Goal: Task Accomplishment & Management: Manage account settings

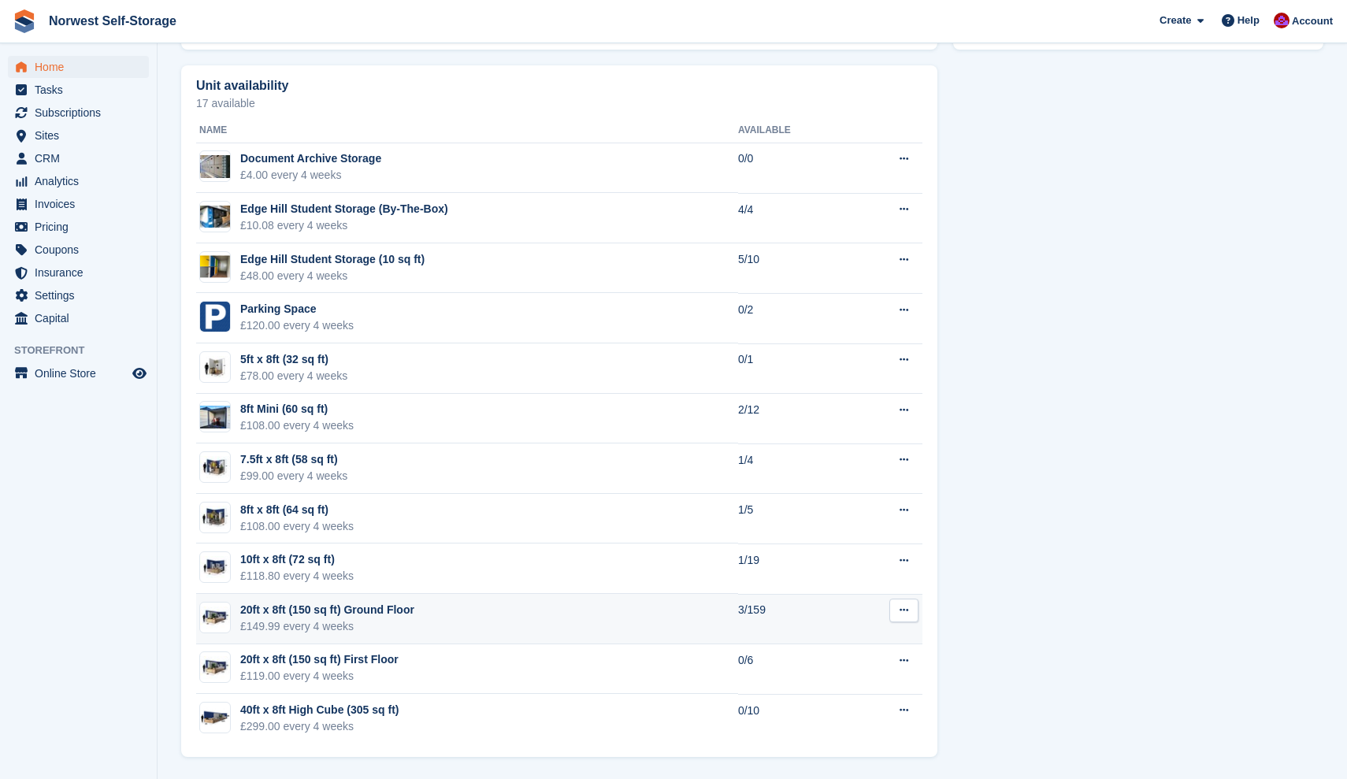
scroll to position [879, 0]
click at [384, 609] on div "20ft x 8ft (150 sq ft) Ground Floor" at bounding box center [327, 610] width 174 height 17
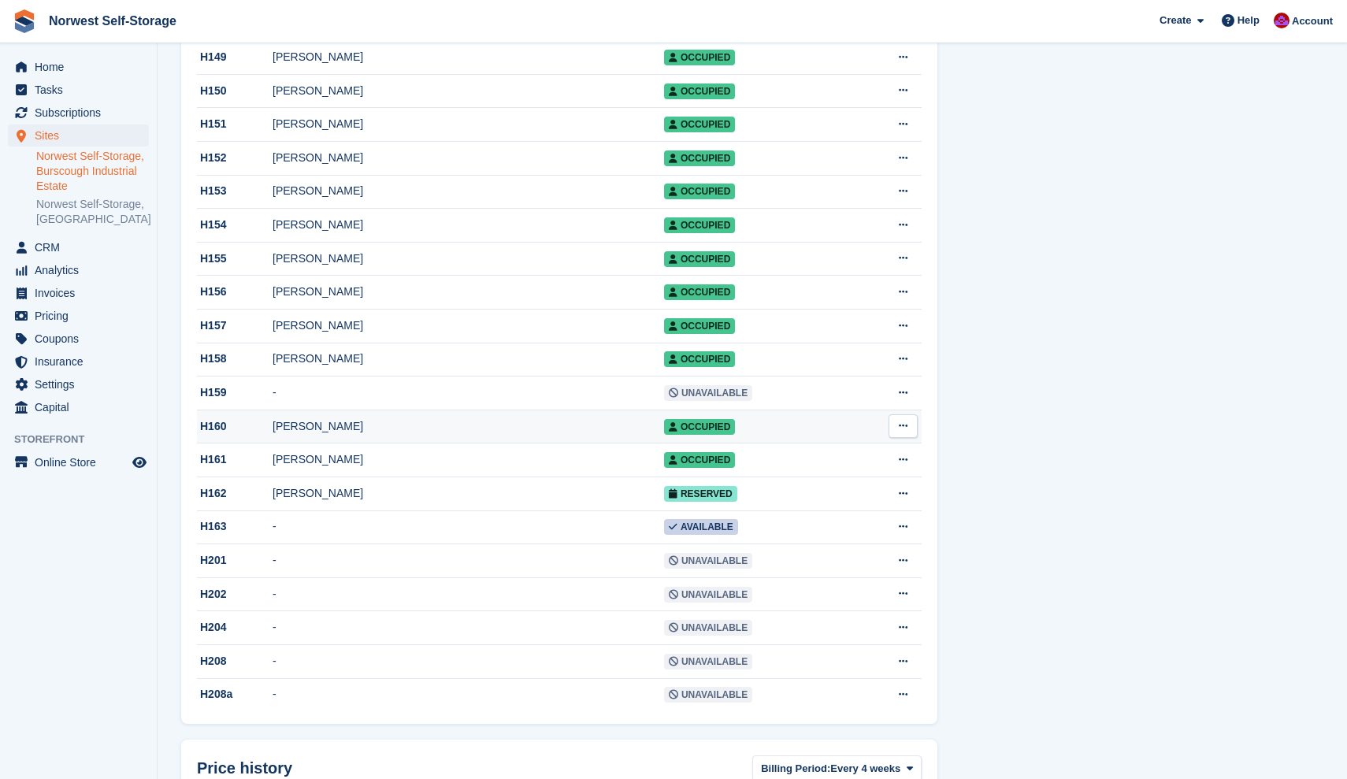
scroll to position [4949, 0]
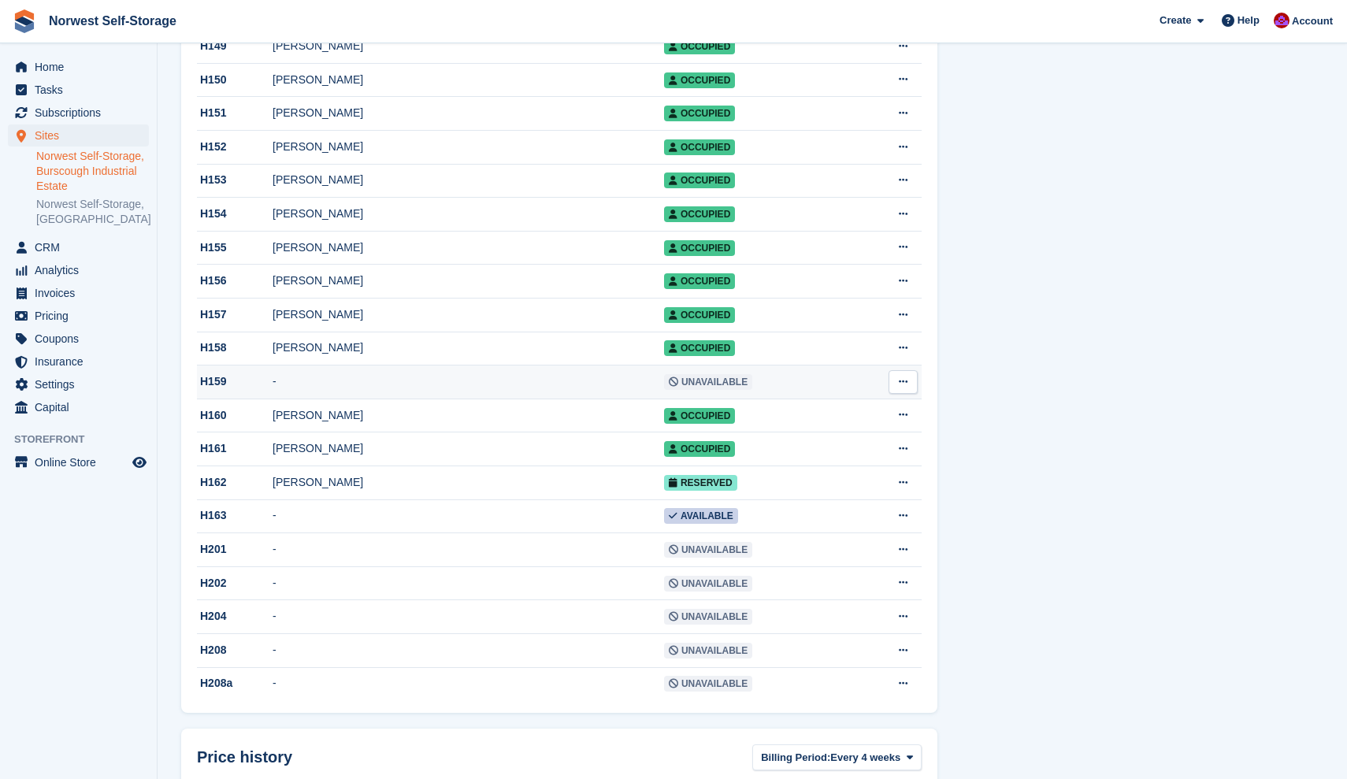
click at [212, 390] on div "H159" at bounding box center [235, 382] width 76 height 17
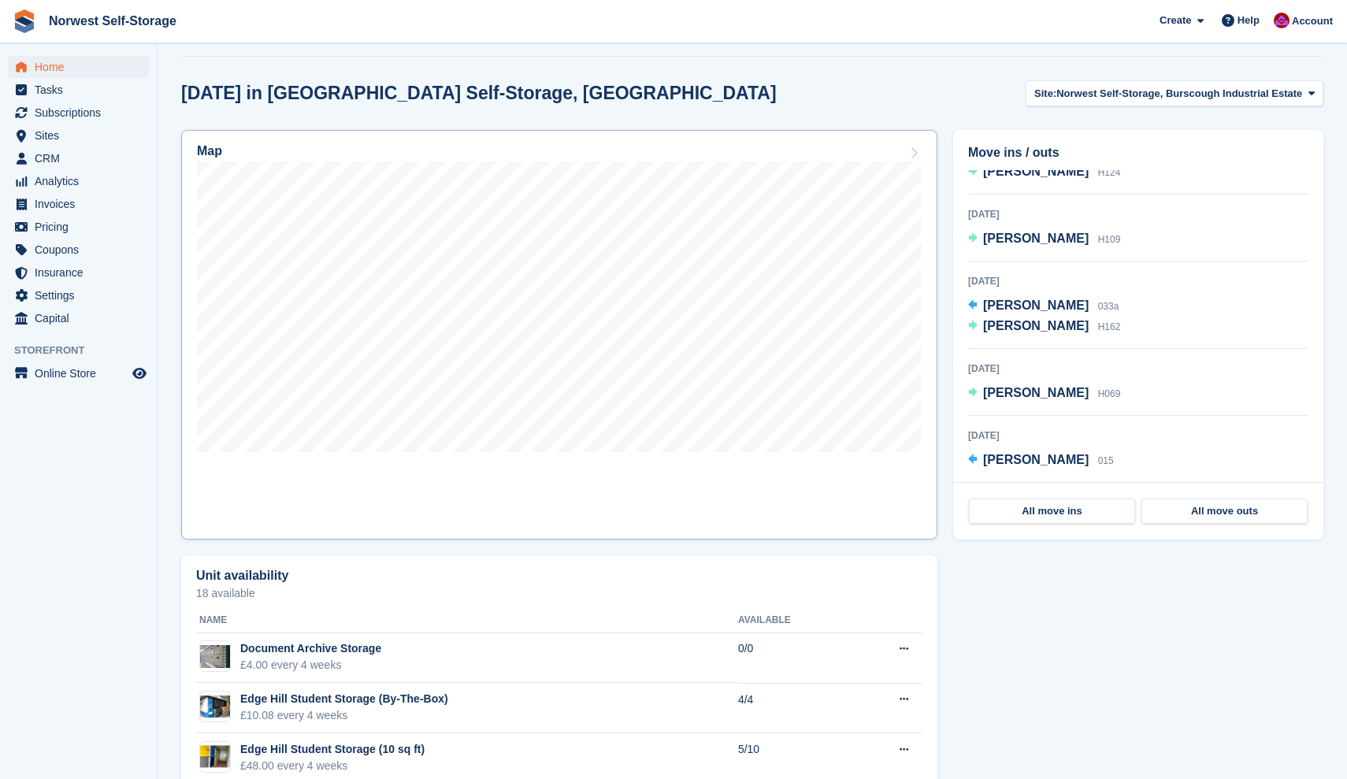
scroll to position [391, 0]
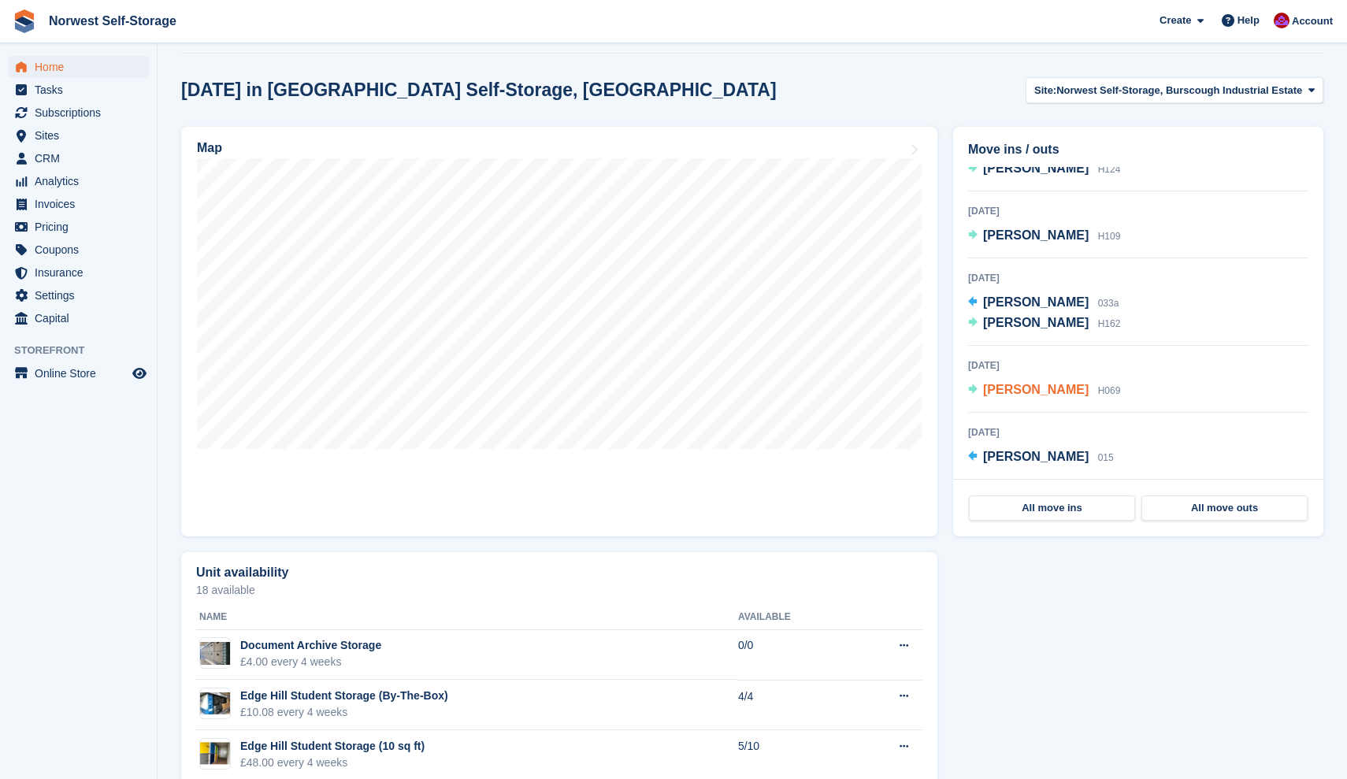
click at [1020, 388] on span "[PERSON_NAME]" at bounding box center [1036, 389] width 106 height 13
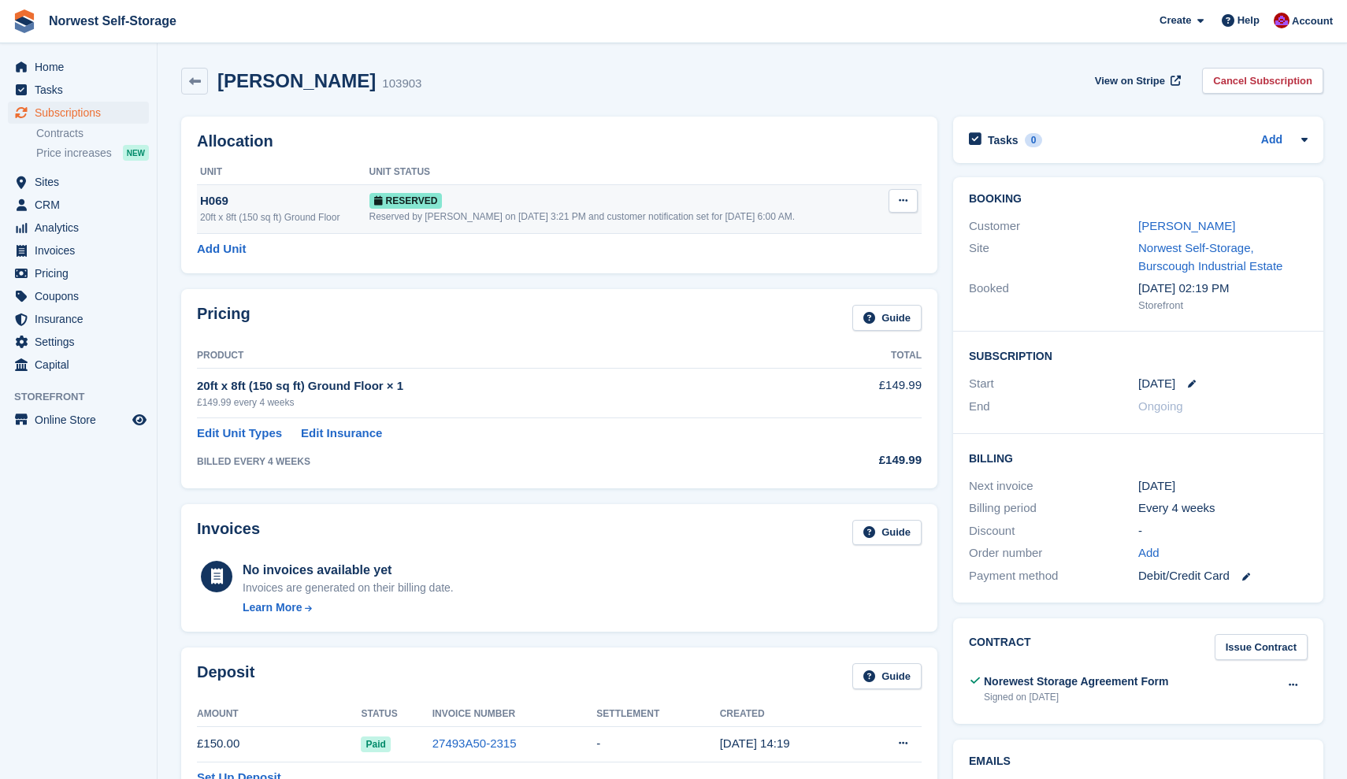
click at [902, 199] on icon at bounding box center [903, 200] width 9 height 10
click at [800, 263] on p "Deallocate" at bounding box center [842, 265] width 137 height 20
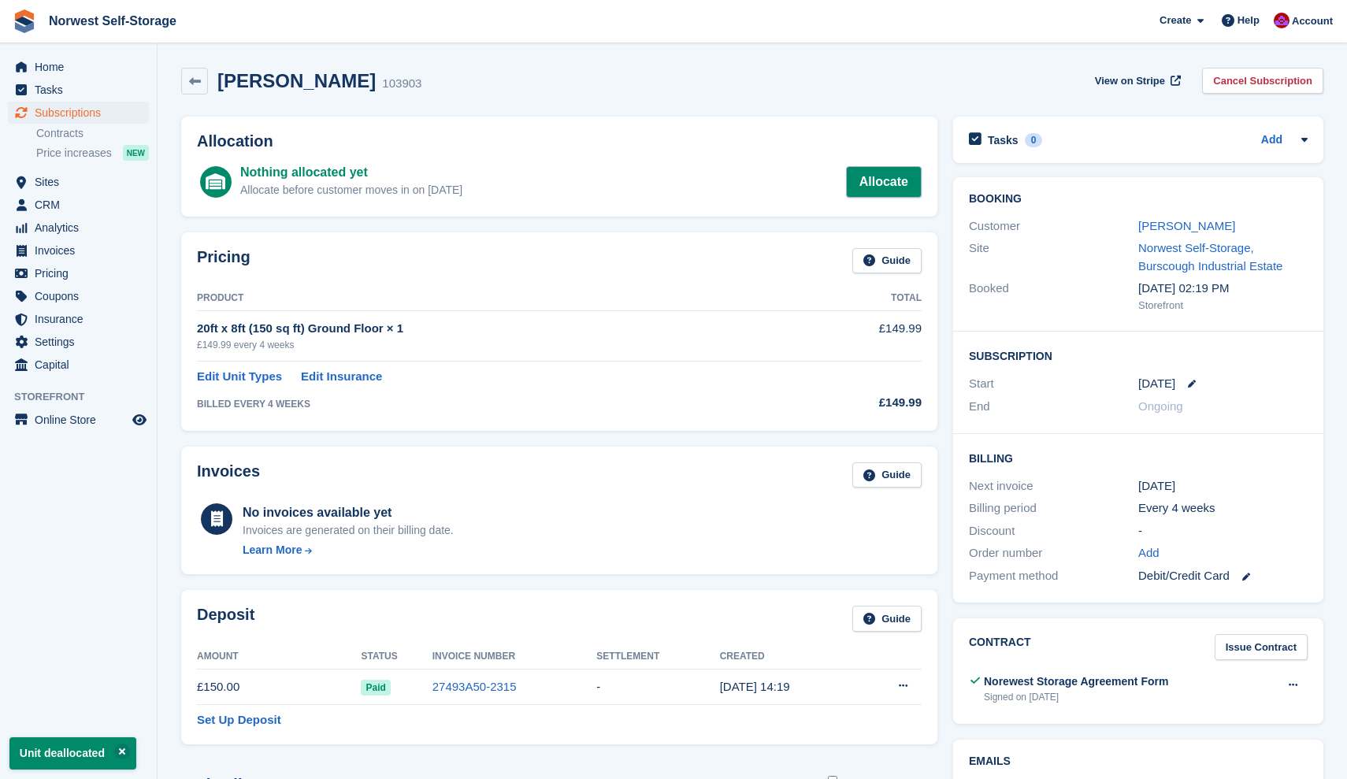
click at [883, 176] on link "Allocate" at bounding box center [884, 182] width 76 height 32
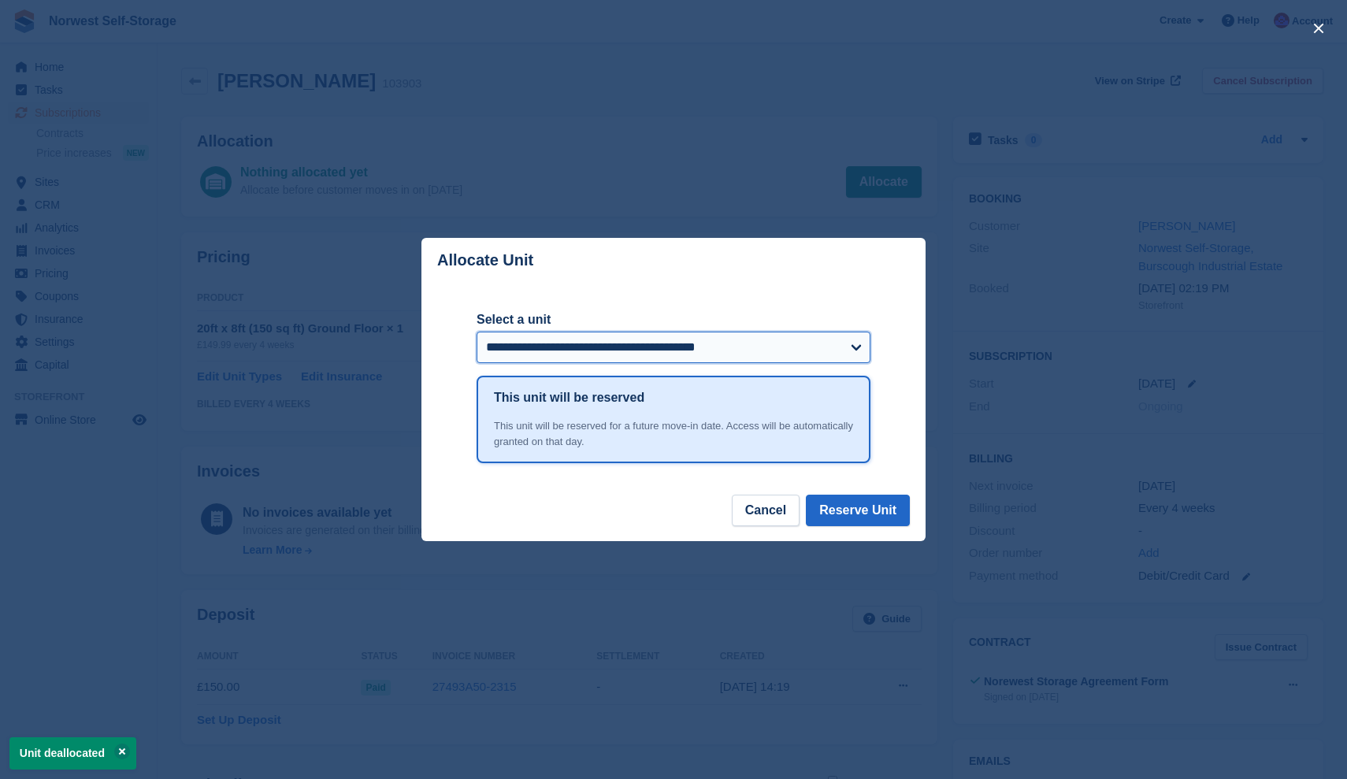
select select "*****"
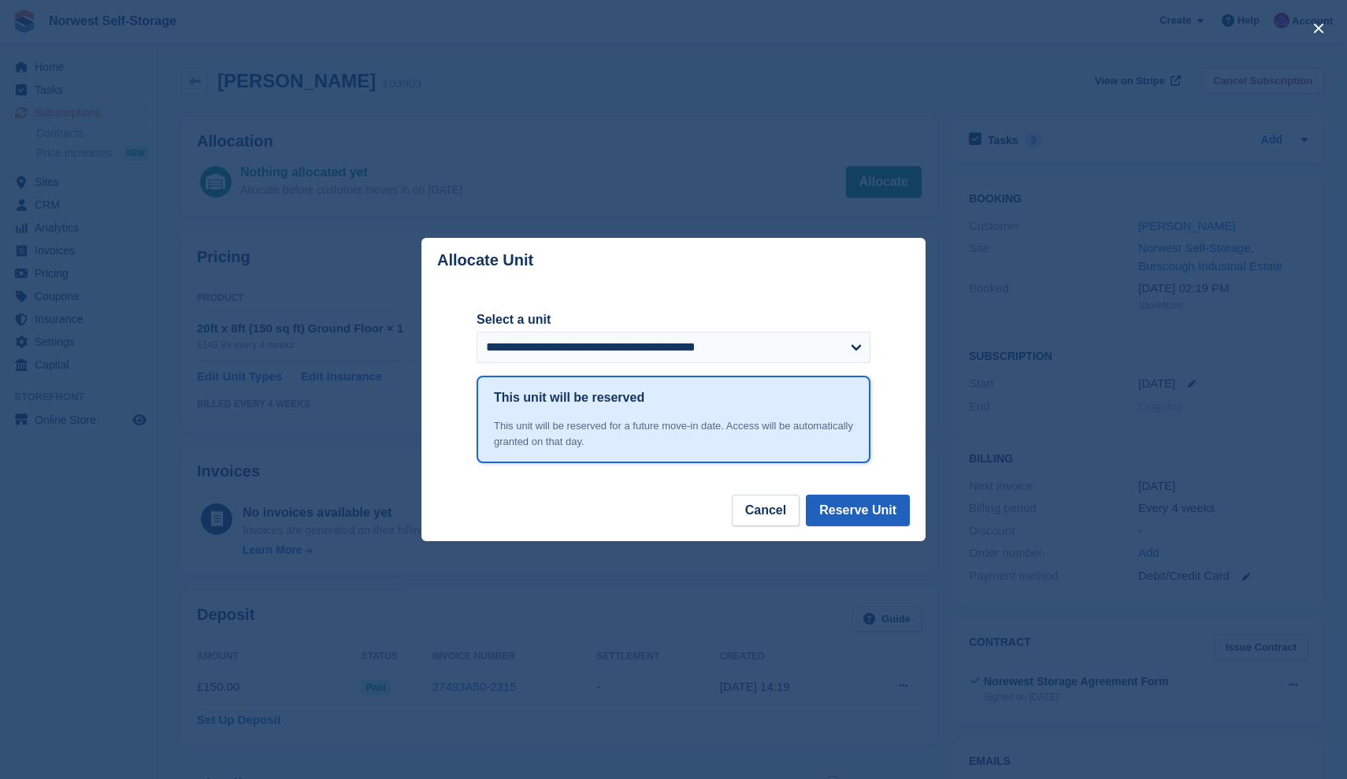
click at [853, 511] on button "Reserve Unit" at bounding box center [858, 511] width 104 height 32
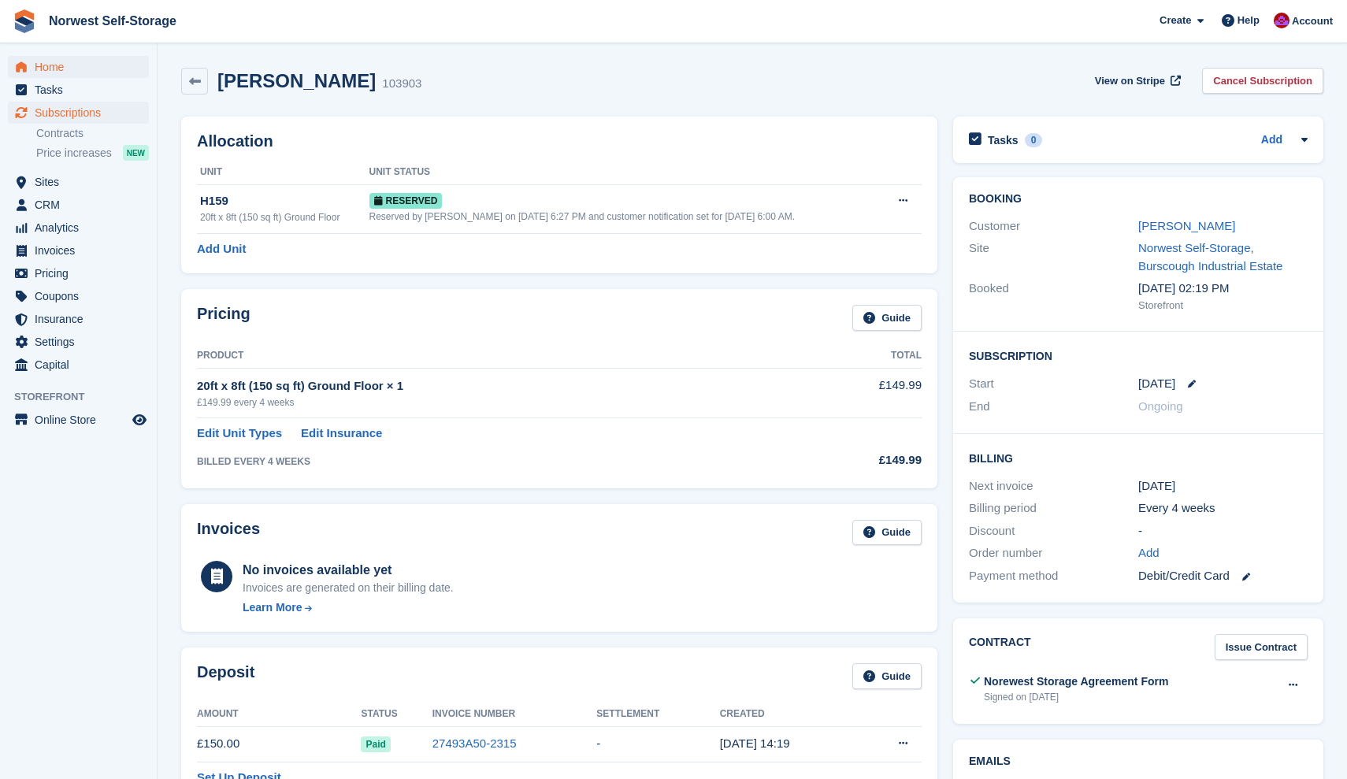
click at [48, 68] on span "Home" at bounding box center [82, 67] width 95 height 22
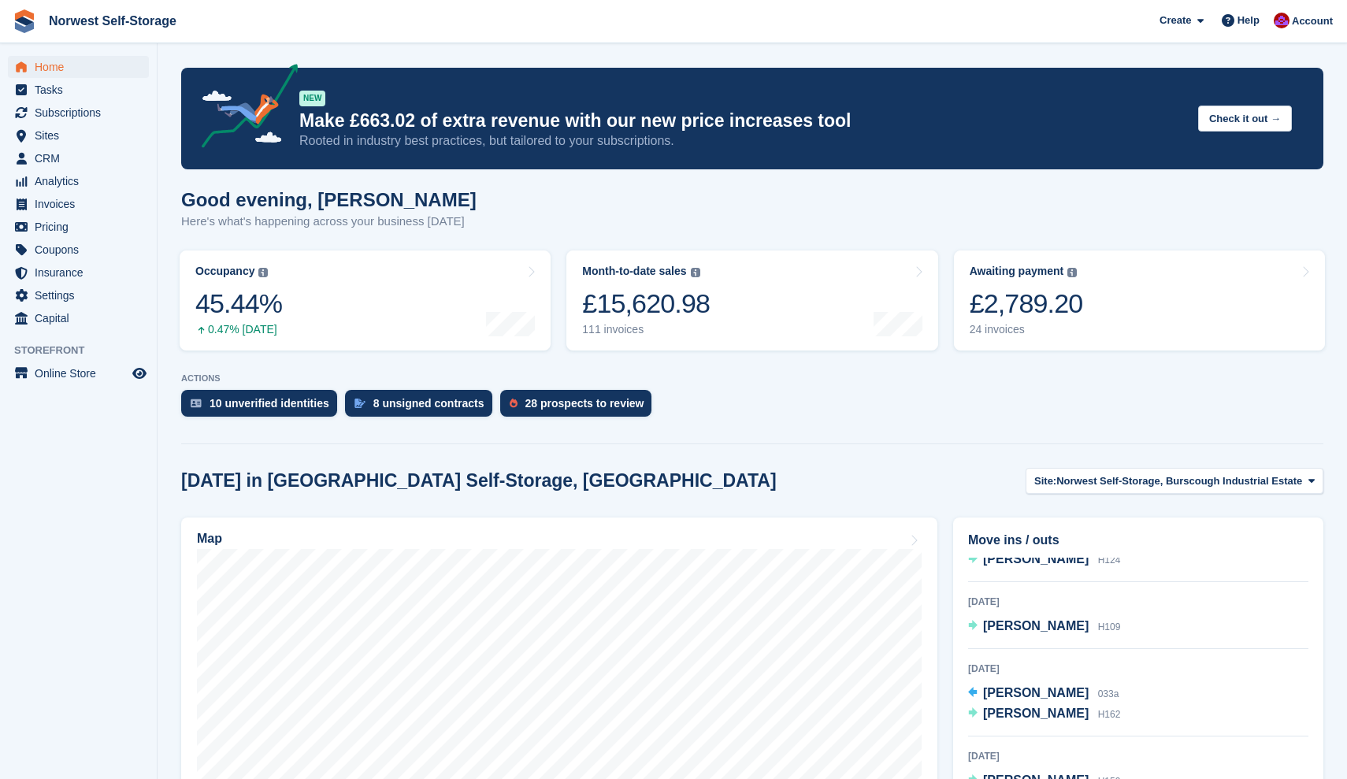
scroll to position [32, 0]
click at [1016, 626] on span "[PERSON_NAME]" at bounding box center [1036, 625] width 106 height 13
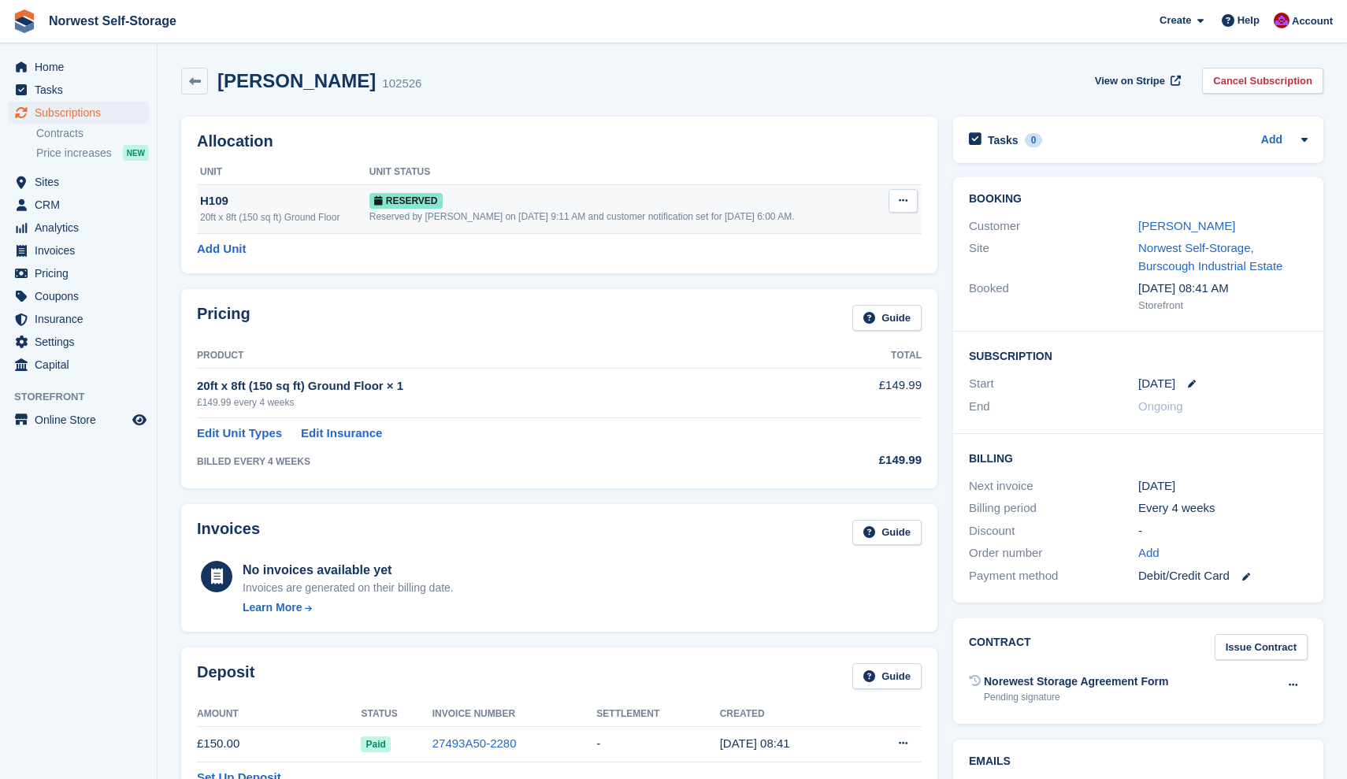
click at [902, 200] on icon at bounding box center [903, 200] width 9 height 10
click at [808, 266] on p "Deallocate" at bounding box center [842, 265] width 137 height 20
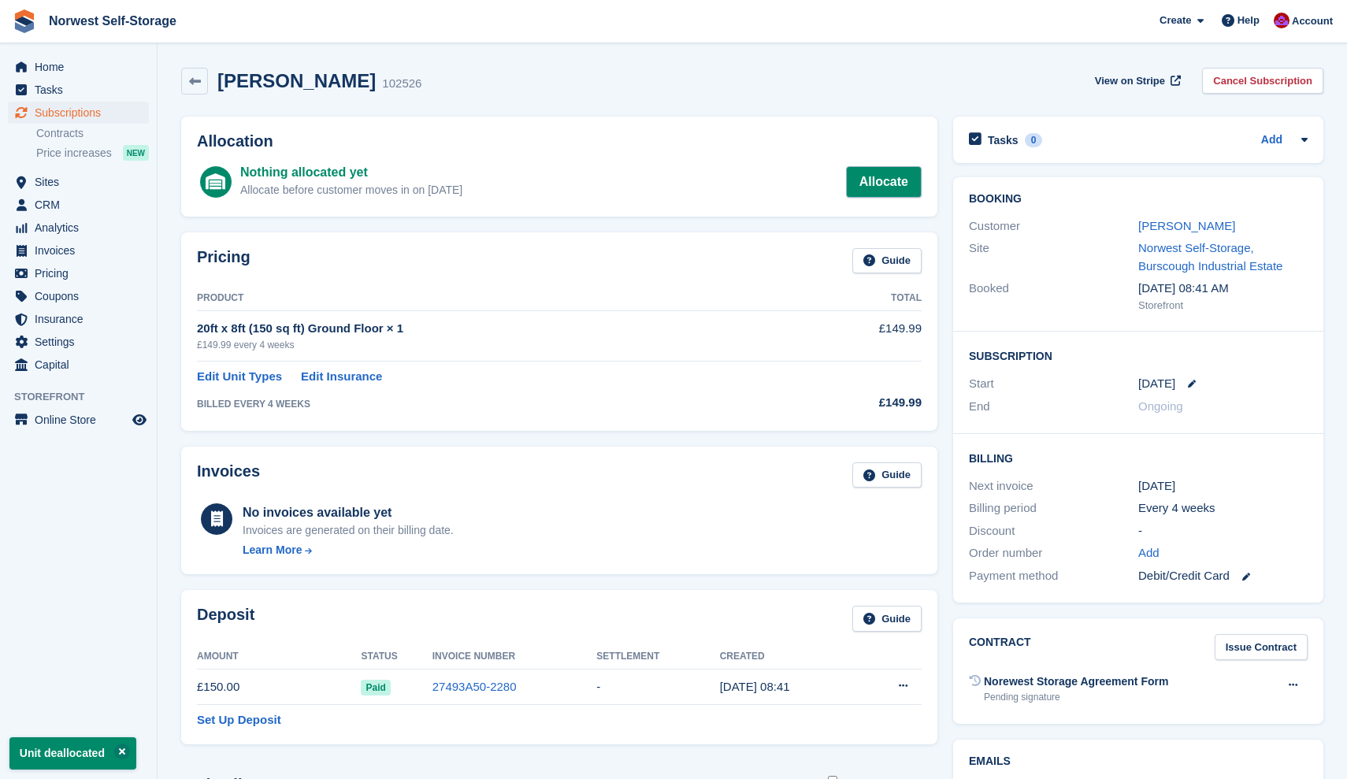
click at [883, 178] on link "Allocate" at bounding box center [884, 182] width 76 height 32
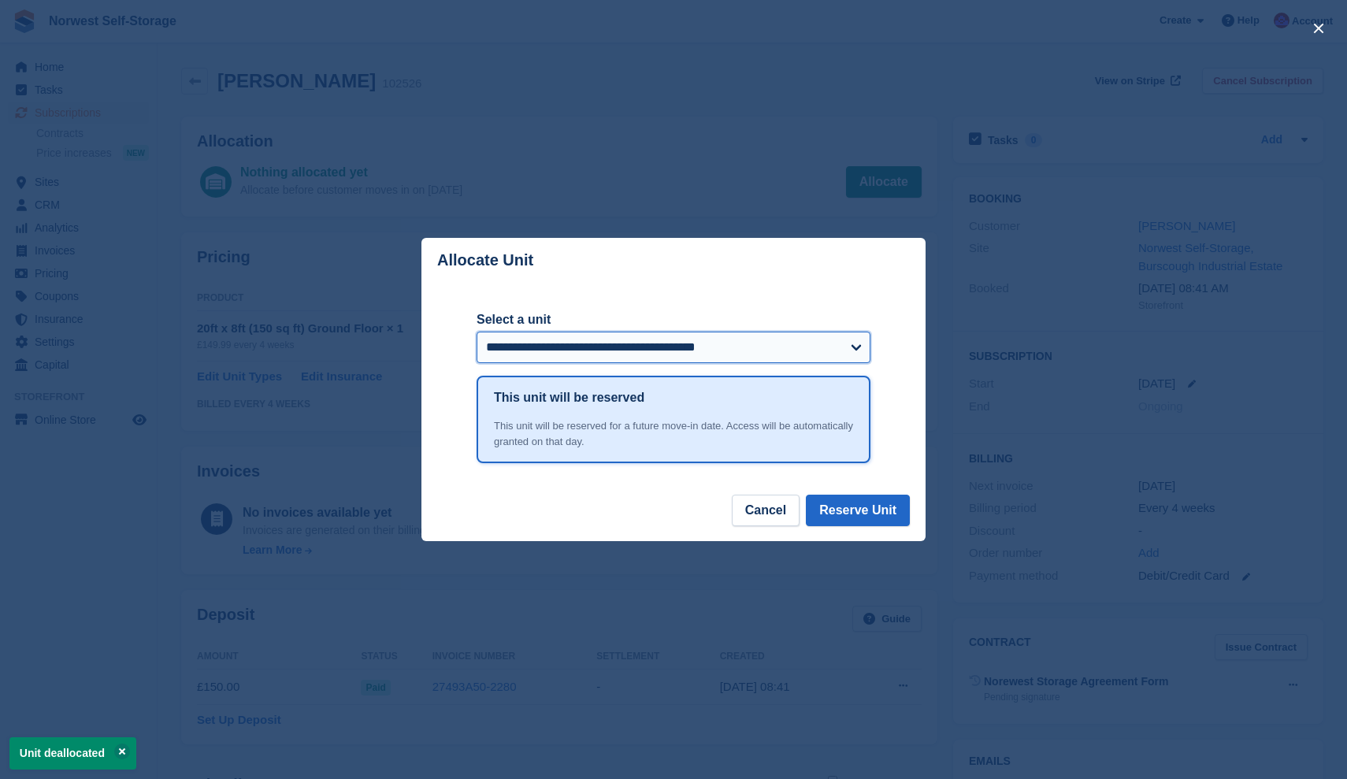
select select "*****"
click at [872, 507] on button "Reserve Unit" at bounding box center [858, 511] width 104 height 32
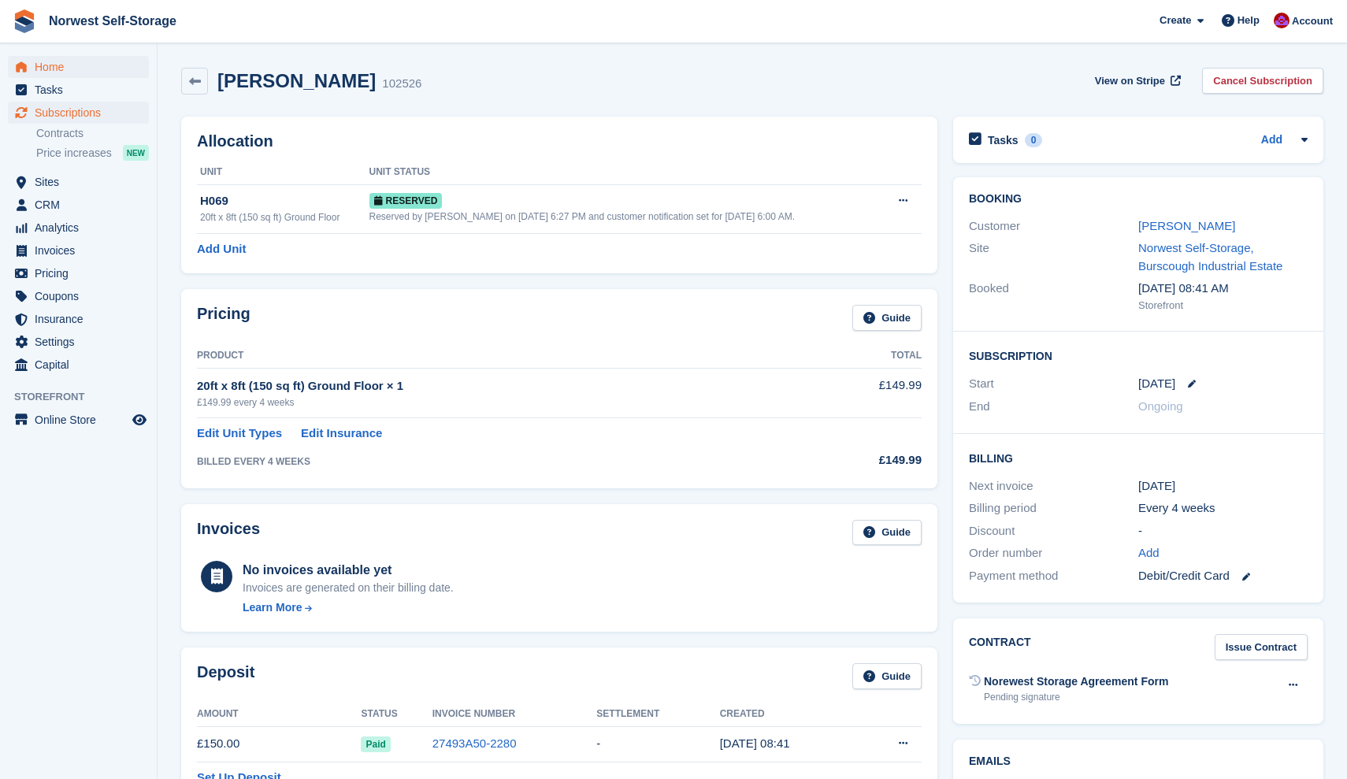
click at [50, 65] on span "Home" at bounding box center [82, 67] width 95 height 22
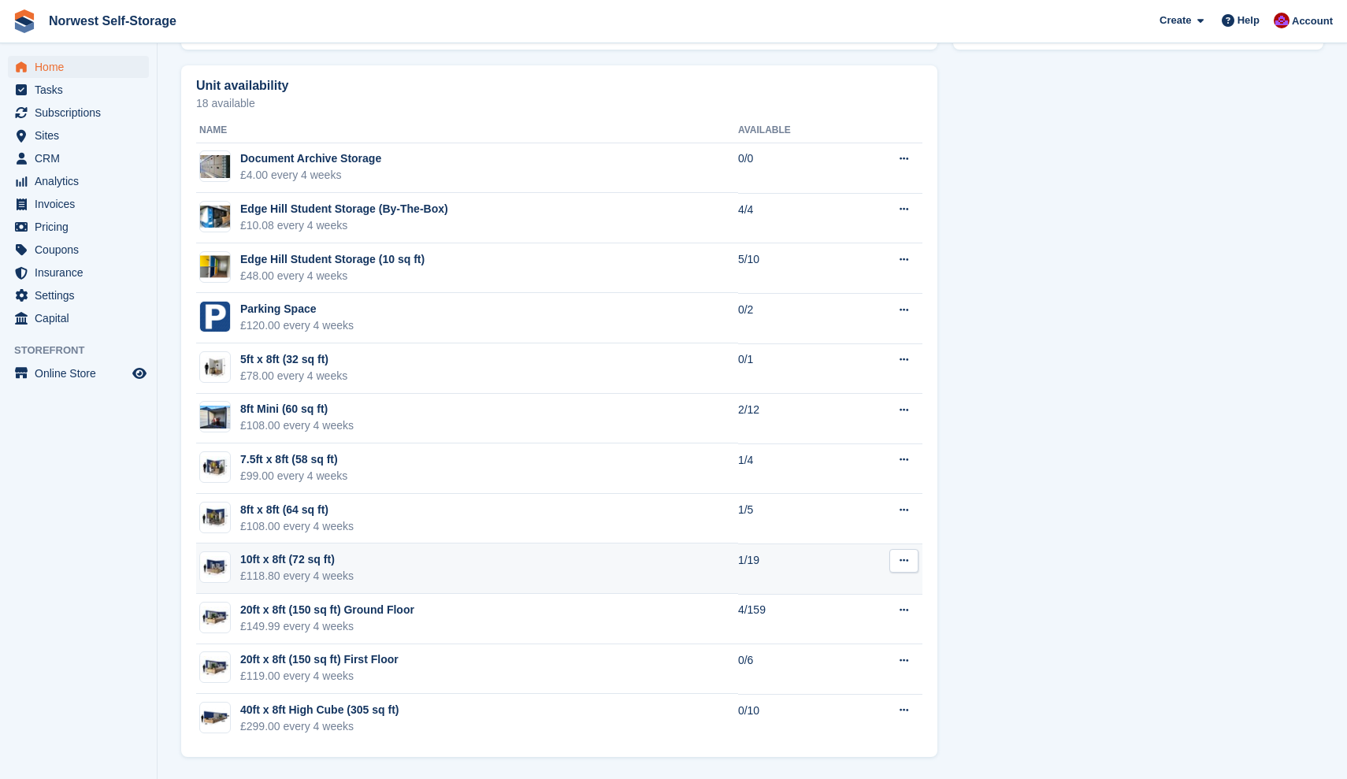
scroll to position [879, 0]
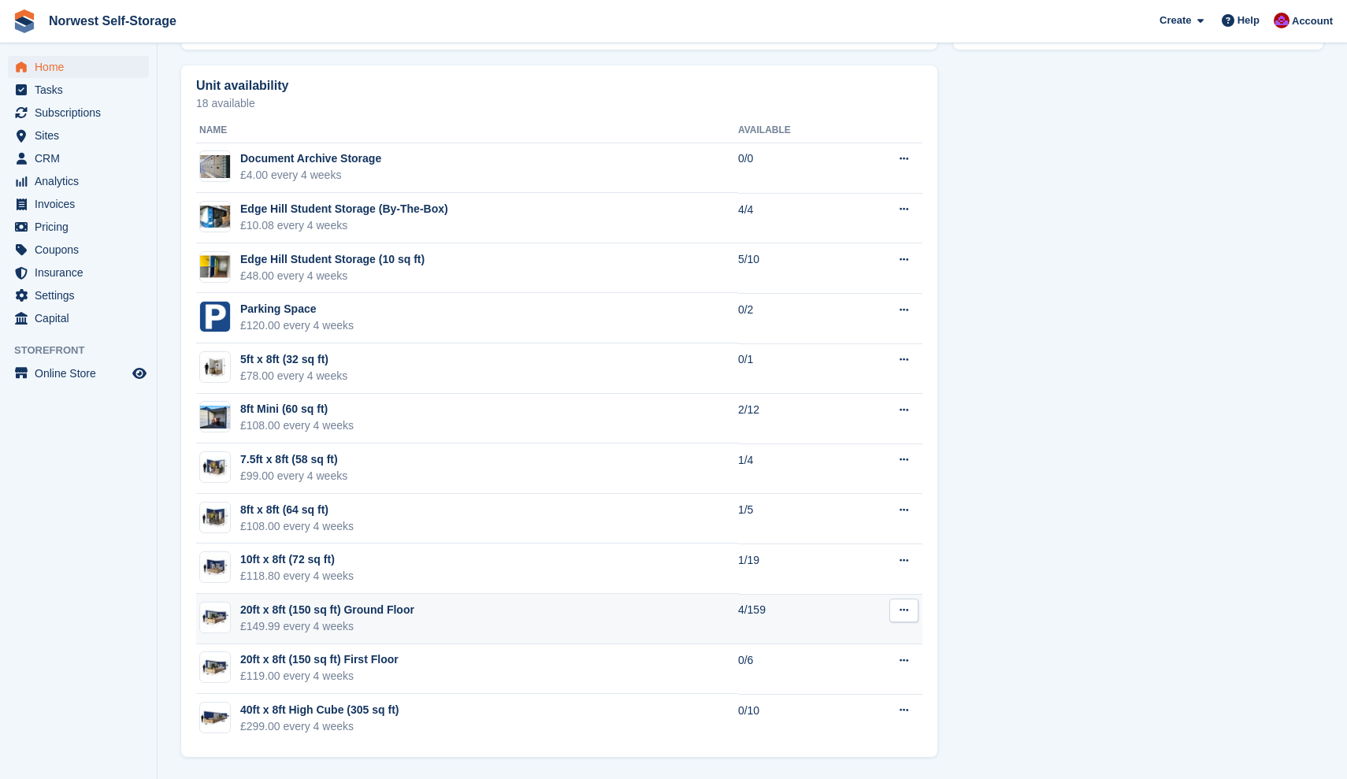
click at [371, 607] on div "20ft x 8ft (150 sq ft) Ground Floor" at bounding box center [327, 610] width 174 height 17
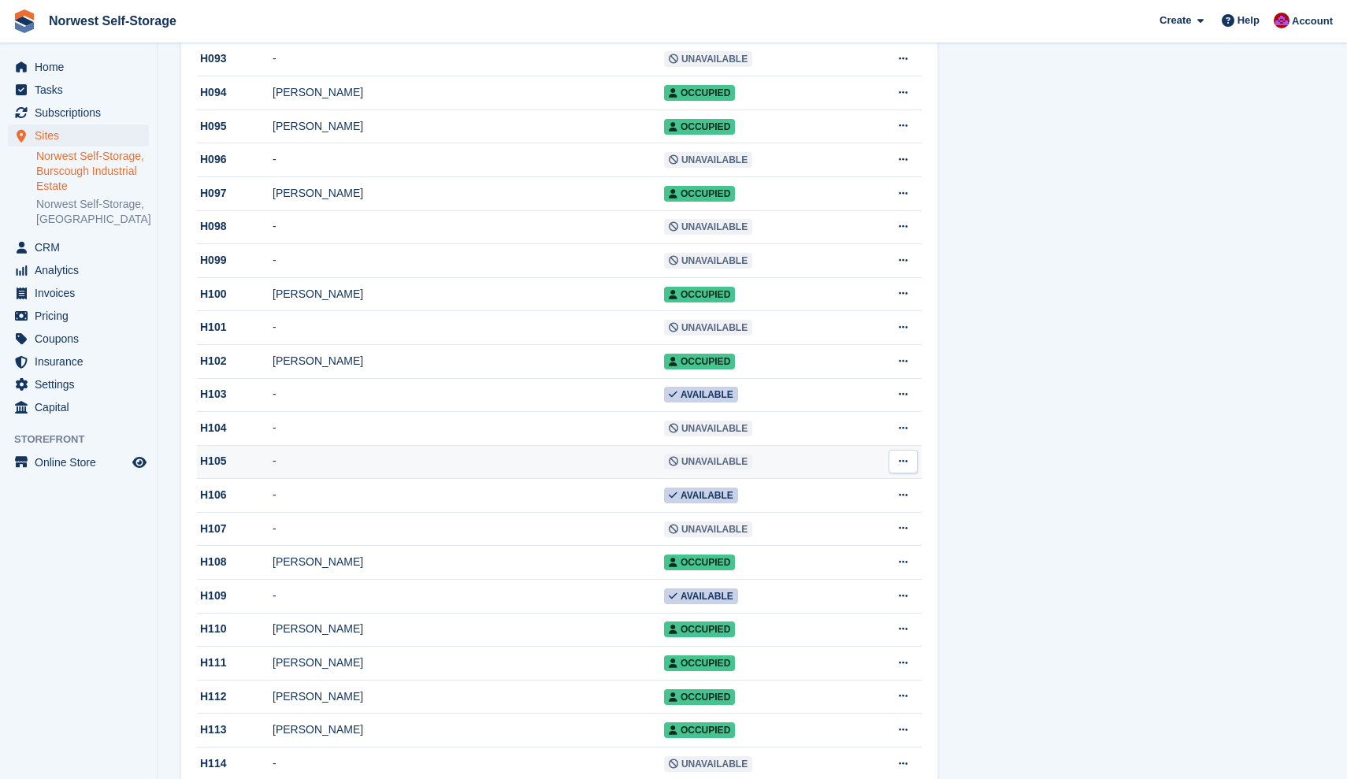
scroll to position [3142, 0]
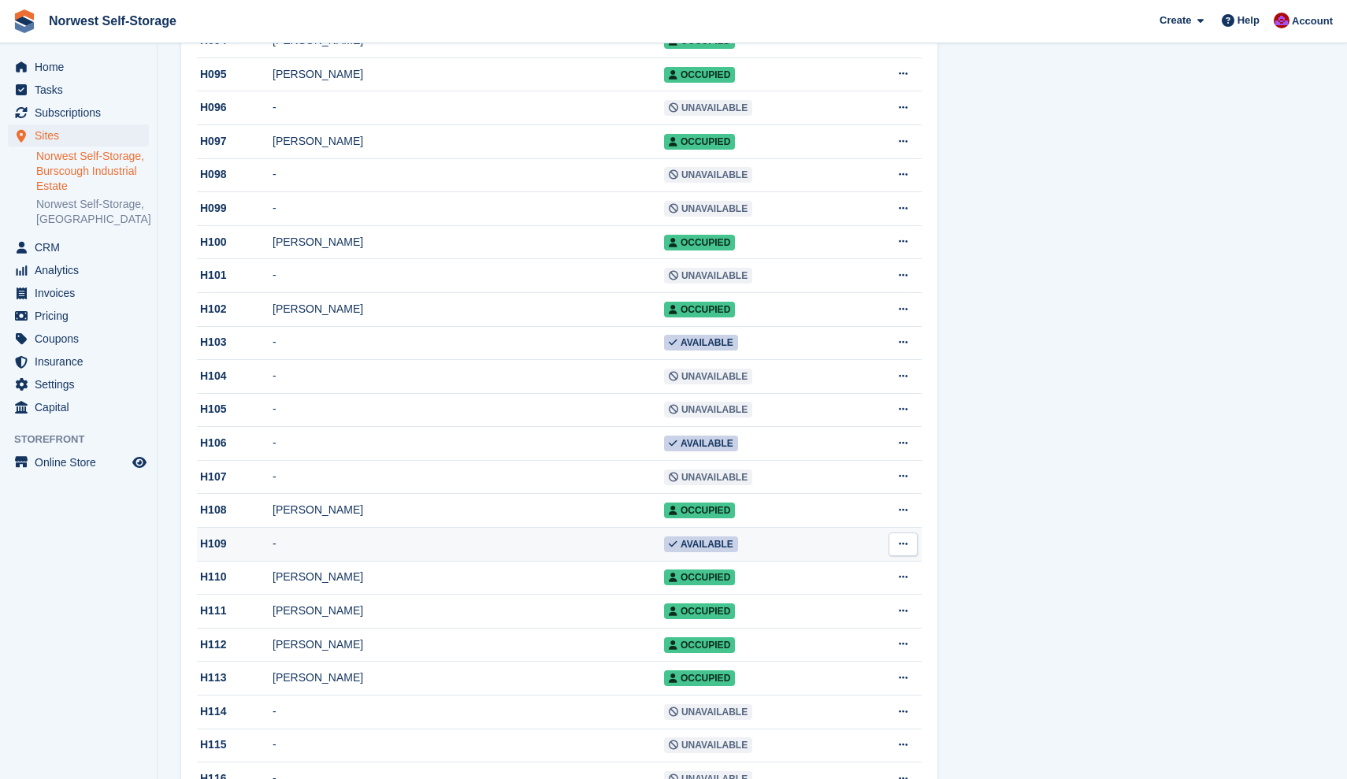
click at [213, 552] on div "H109" at bounding box center [235, 544] width 76 height 17
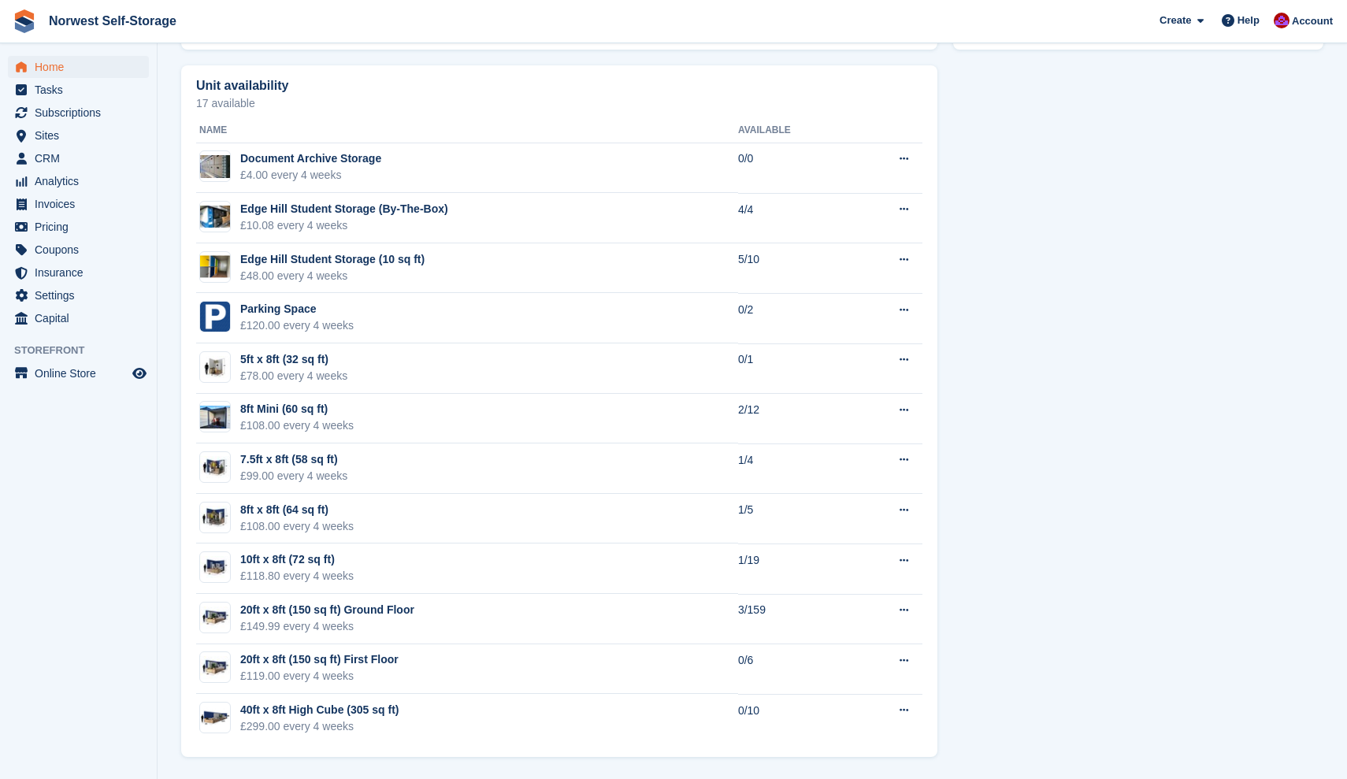
scroll to position [879, 0]
click at [328, 608] on div "20ft x 8ft (150 sq ft) Ground Floor" at bounding box center [327, 610] width 174 height 17
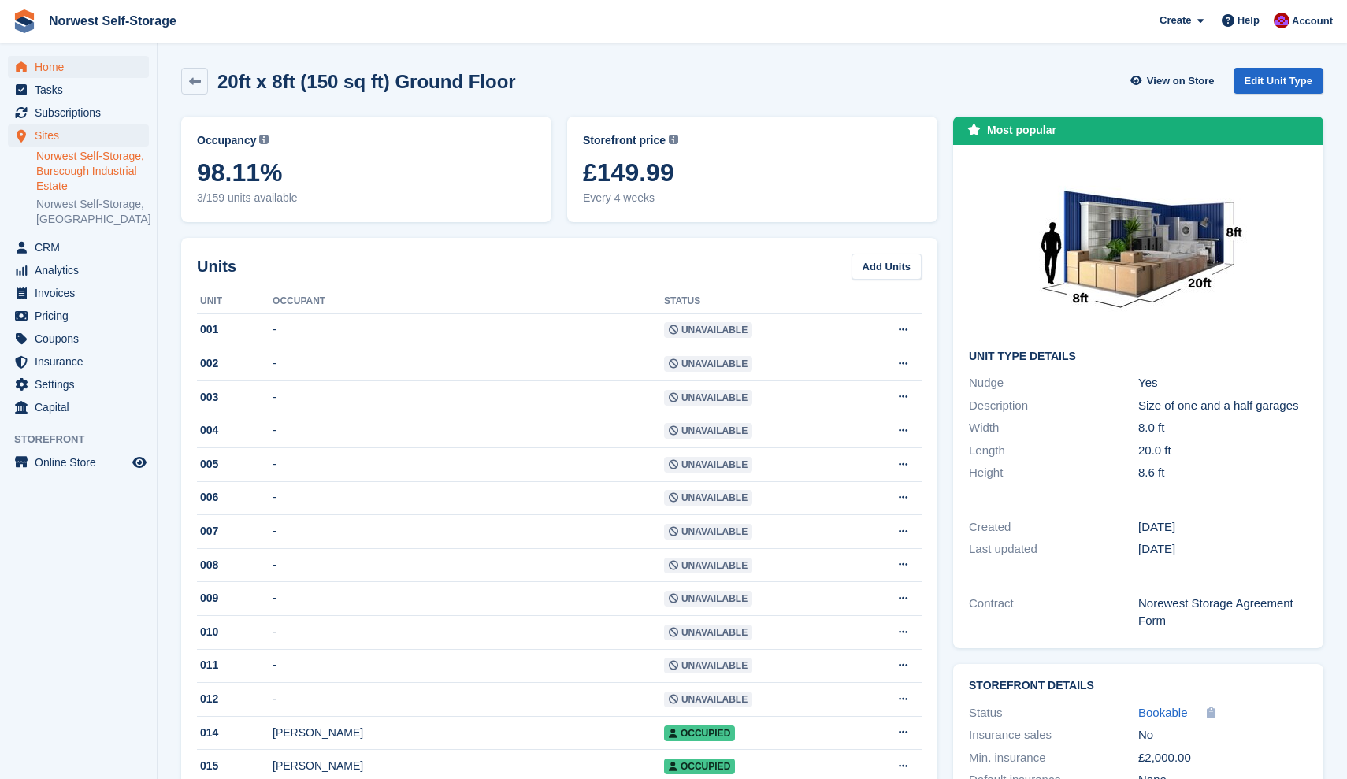
click at [51, 63] on span "Home" at bounding box center [82, 67] width 95 height 22
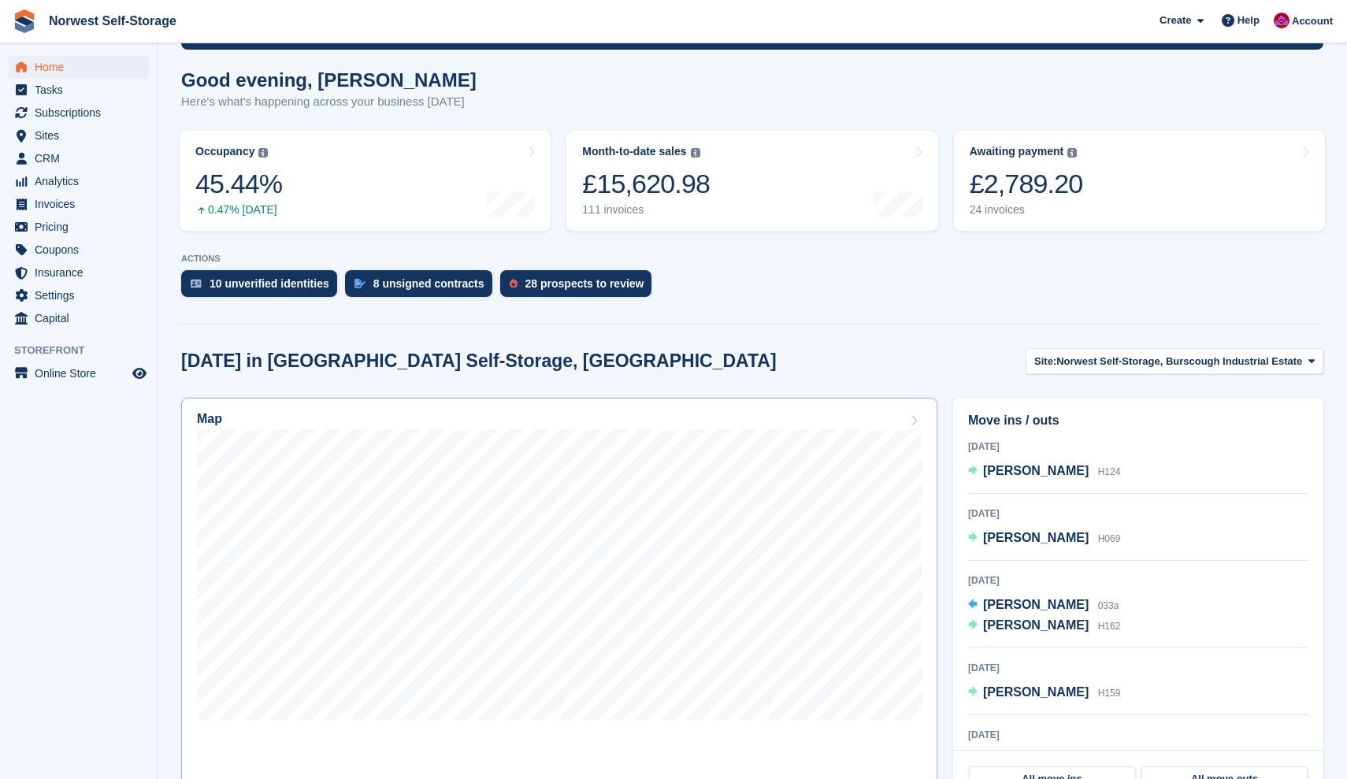
scroll to position [191, 0]
